Goal: Navigation & Orientation: Find specific page/section

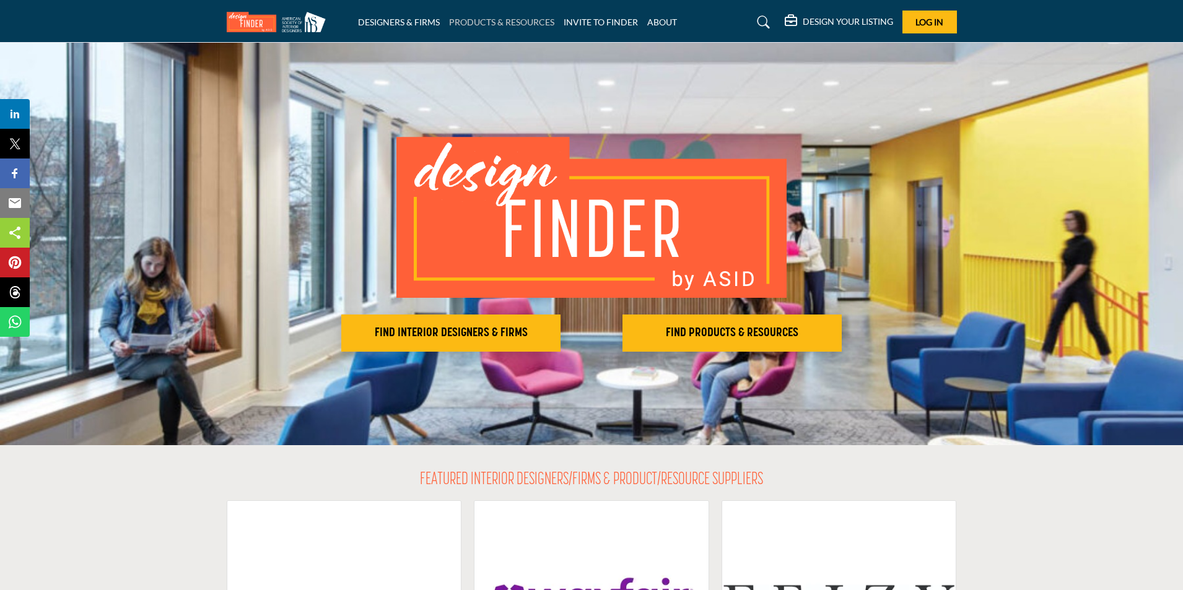
click at [473, 25] on link "PRODUCTS & RESOURCES" at bounding box center [501, 22] width 105 height 11
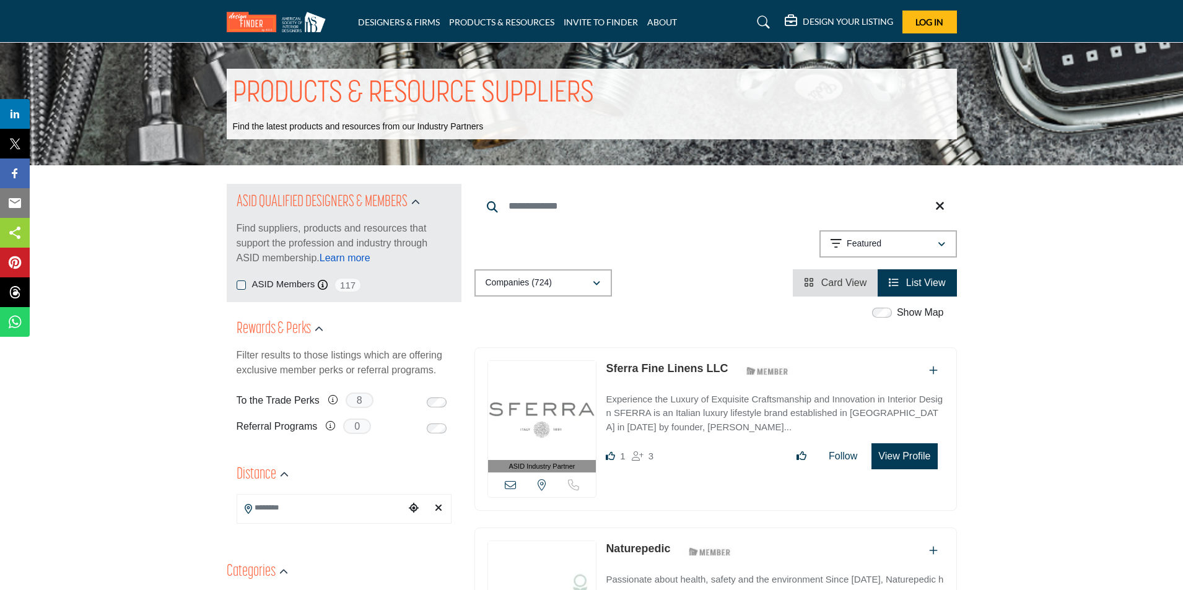
click at [327, 263] on link "Learn more" at bounding box center [345, 258] width 51 height 11
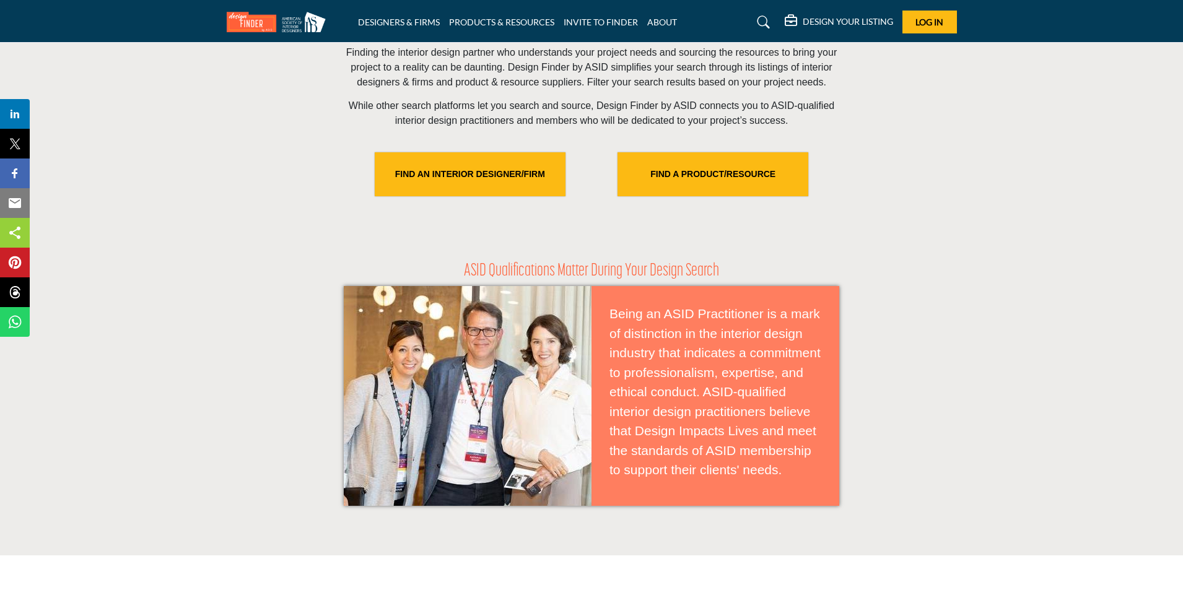
scroll to position [439, 0]
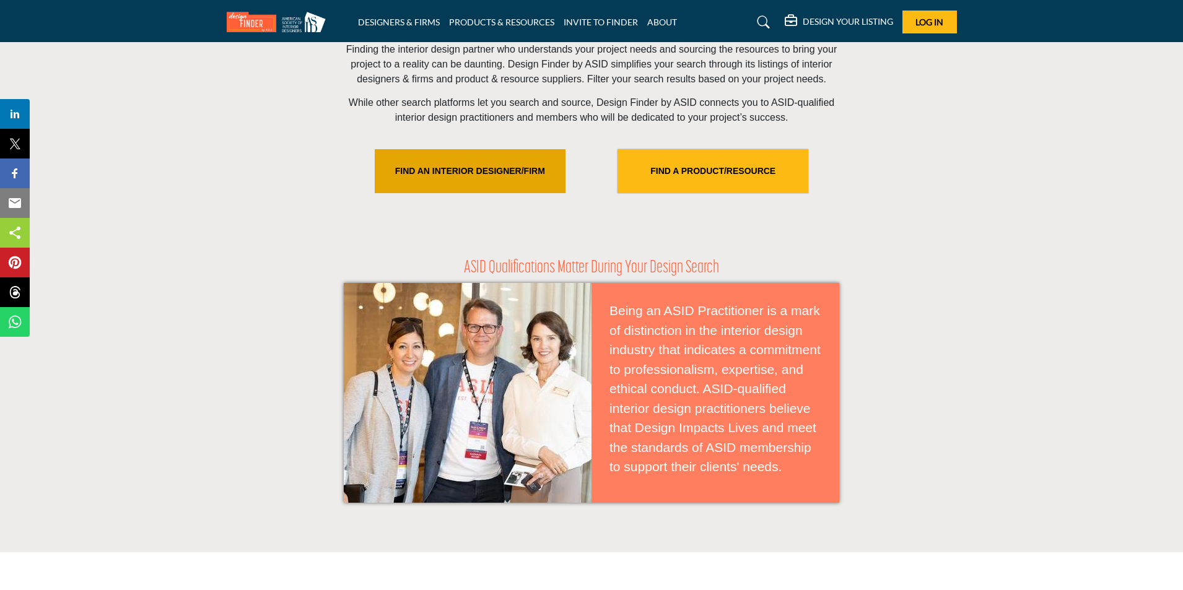
click at [413, 178] on link "FIND AN INTERIOR DESIGNER/FIRM" at bounding box center [470, 171] width 191 height 44
